Goal: Transaction & Acquisition: Purchase product/service

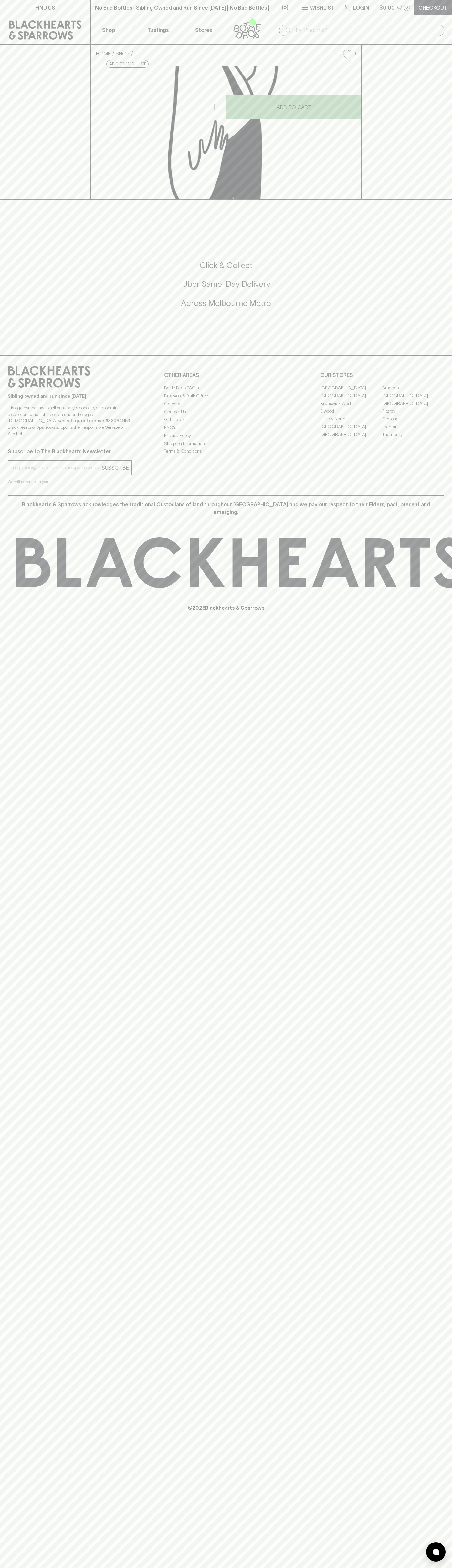
click at [189, 12] on div "| No Bad Bottles | Sibling Owned and Run Since 2006 | No Bad Bottles | Sibling …" at bounding box center [180, 7] width 181 height 15
click at [442, 117] on div "HOME SHOP Fonseca Late Bottled Vintage 2018 750ml $66.00 Add to wishlist 10% di…" at bounding box center [226, 122] width 452 height 155
click at [219, 1567] on html "FIND US | No Bad Bottles | Sibling Owned and Run Since 2006 | No Bad Bottles | …" at bounding box center [226, 784] width 452 height 1568
click at [8, 926] on div "FIND US | No Bad Bottles | Sibling Owned and Run Since 2006 | No Bad Bottles | …" at bounding box center [226, 784] width 452 height 1568
